Goal: Check status: Check status

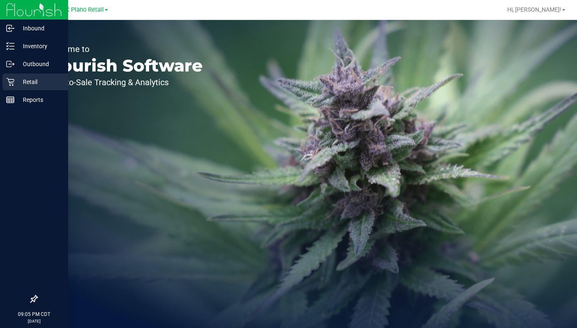
click at [15, 84] on p "Retail" at bounding box center [40, 82] width 50 height 10
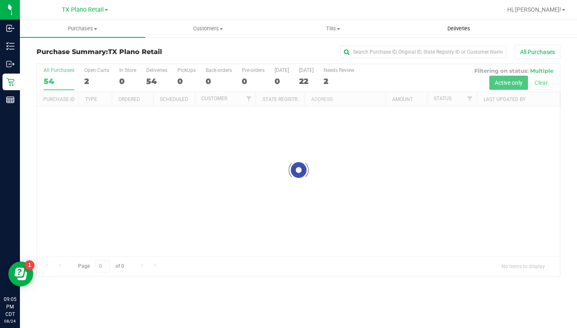
click at [455, 31] on span "Deliveries" at bounding box center [458, 28] width 45 height 7
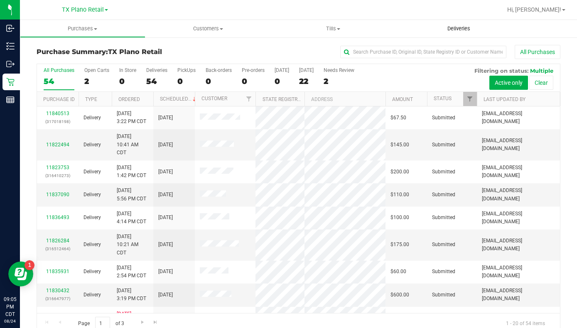
click at [455, 31] on span "Deliveries" at bounding box center [458, 28] width 45 height 7
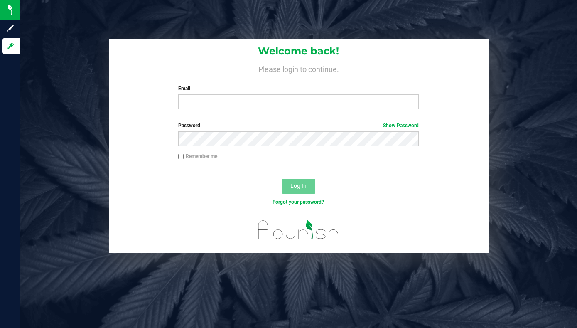
type input "[EMAIL_ADDRESS][DOMAIN_NAME]"
click at [303, 189] on span "Log In" at bounding box center [298, 185] width 16 height 7
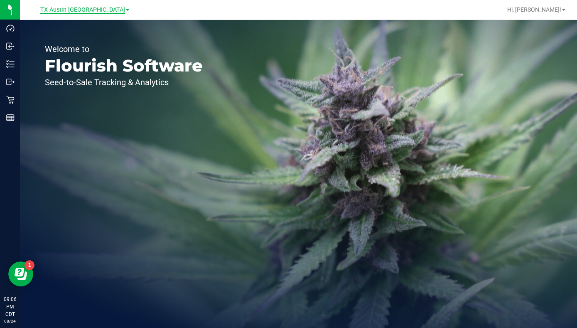
click at [93, 13] on span "TX Austin [GEOGRAPHIC_DATA]" at bounding box center [82, 9] width 85 height 7
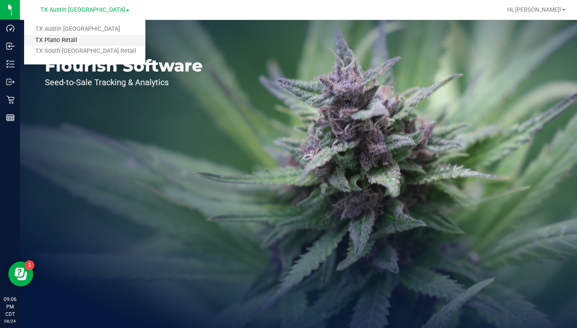
click at [86, 41] on link "TX Plano Retail" at bounding box center [84, 40] width 121 height 11
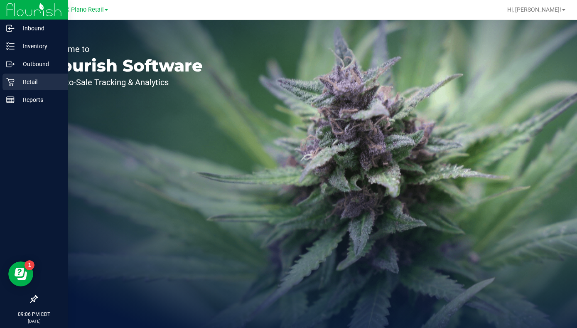
click at [12, 84] on icon at bounding box center [10, 82] width 8 height 8
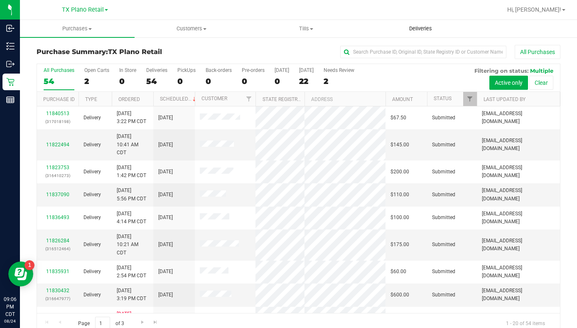
click at [420, 33] on uib-tab-heading "Deliveries" at bounding box center [421, 28] width 114 height 17
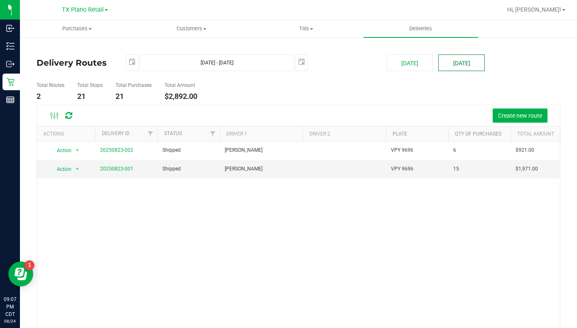
click at [466, 64] on button "[DATE]" at bounding box center [461, 62] width 47 height 17
type input "[DATE] - [DATE]"
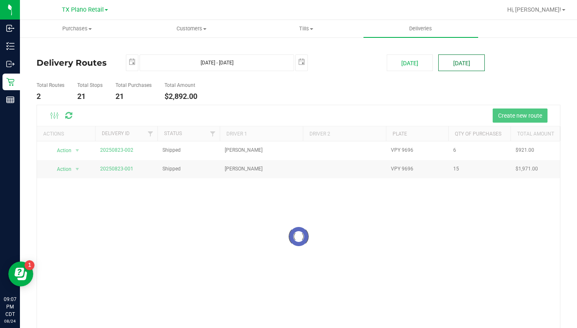
type input "[DATE]"
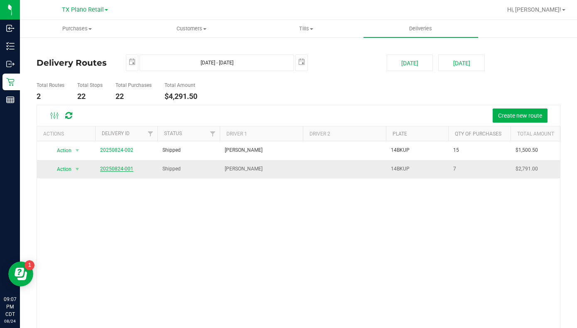
click at [118, 170] on link "20250824-001" at bounding box center [116, 169] width 33 height 6
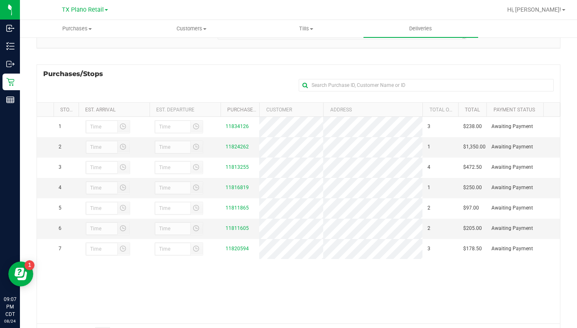
scroll to position [112, 0]
